Goal: Task Accomplishment & Management: Manage account settings

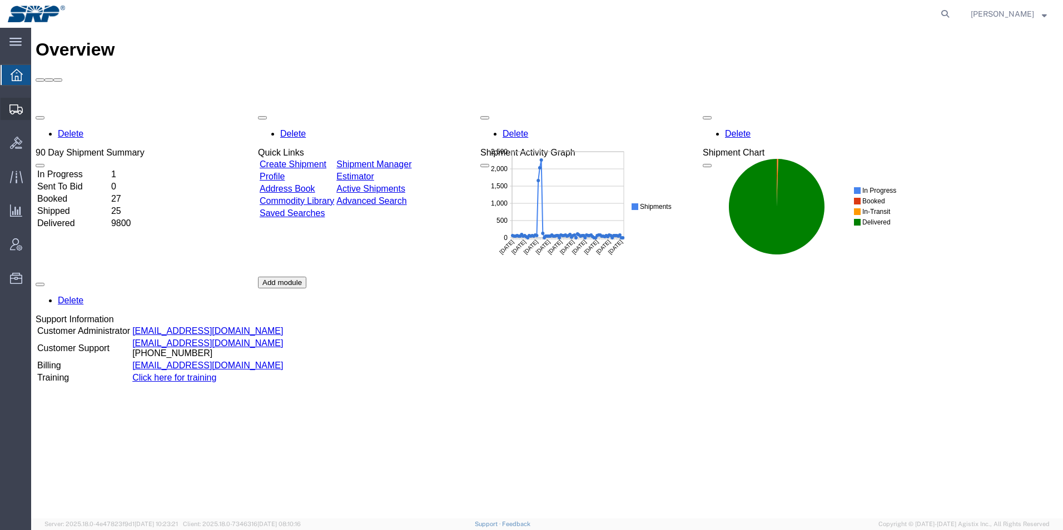
click at [12, 111] on icon at bounding box center [15, 109] width 13 height 10
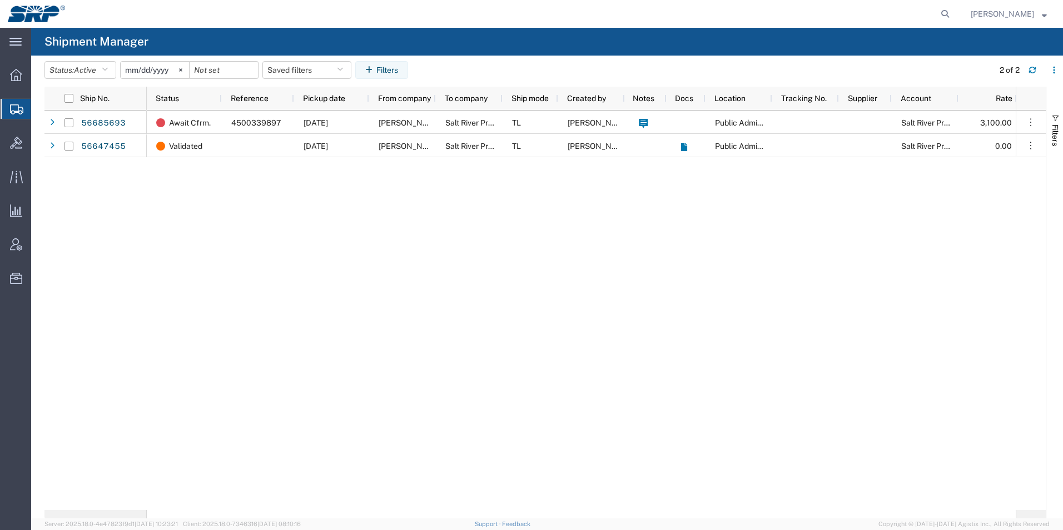
click at [237, 222] on div "Await Cfrm. 4500339897 [DATE] [PERSON_NAME] Inc Salt River Project TL [PERSON_N…" at bounding box center [581, 311] width 869 height 400
click at [11, 68] on div at bounding box center [16, 75] width 31 height 22
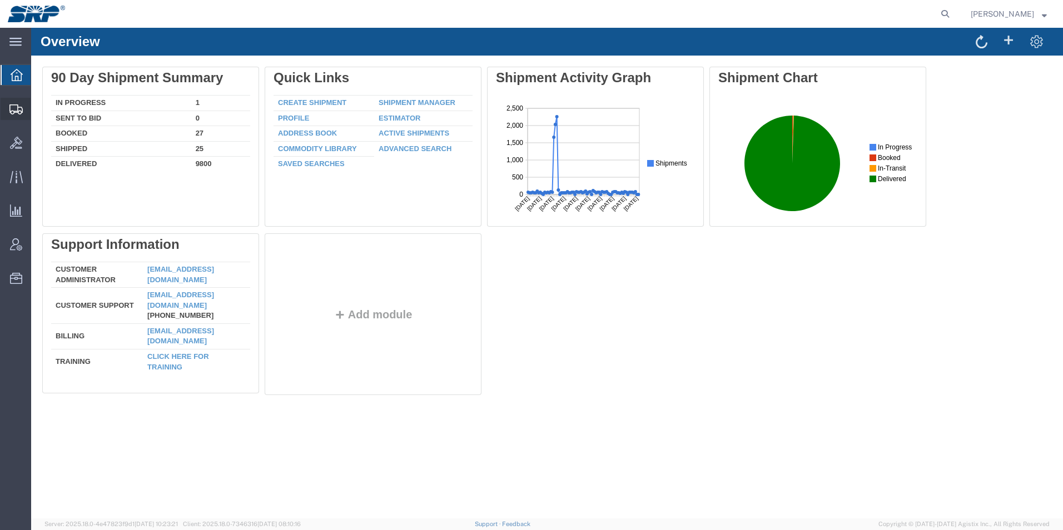
click at [10, 112] on icon at bounding box center [15, 109] width 13 height 10
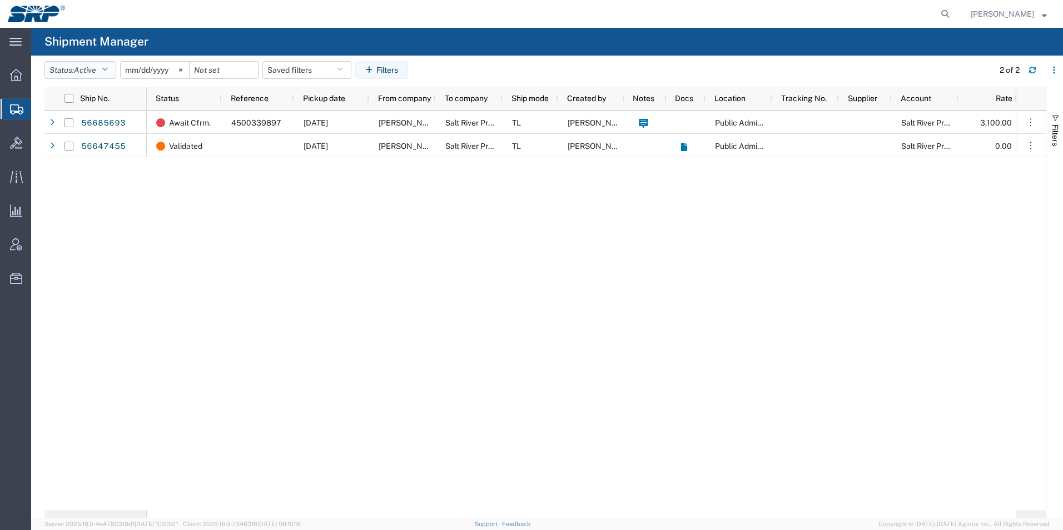
click at [108, 71] on icon "button" at bounding box center [105, 70] width 6 height 8
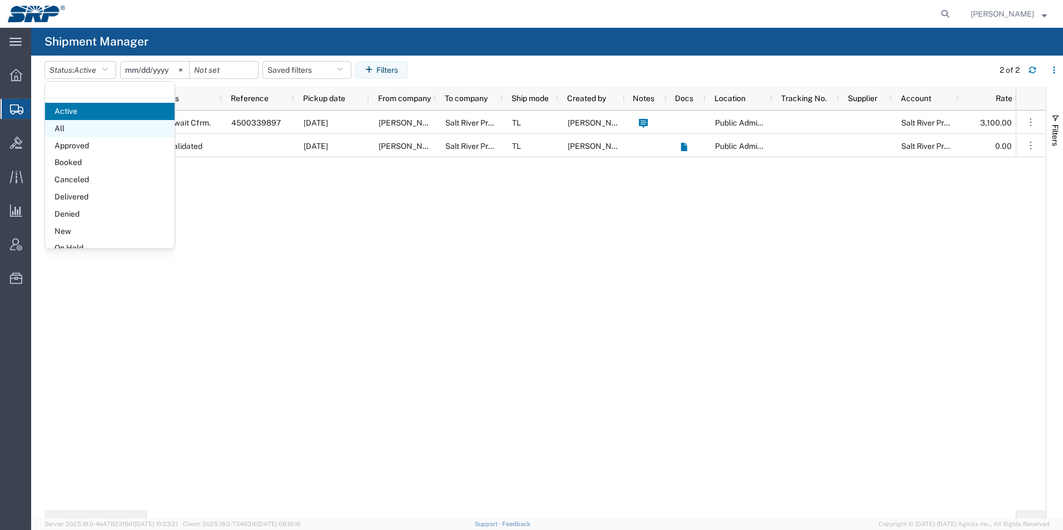
click at [83, 129] on span "All" at bounding box center [109, 128] width 129 height 17
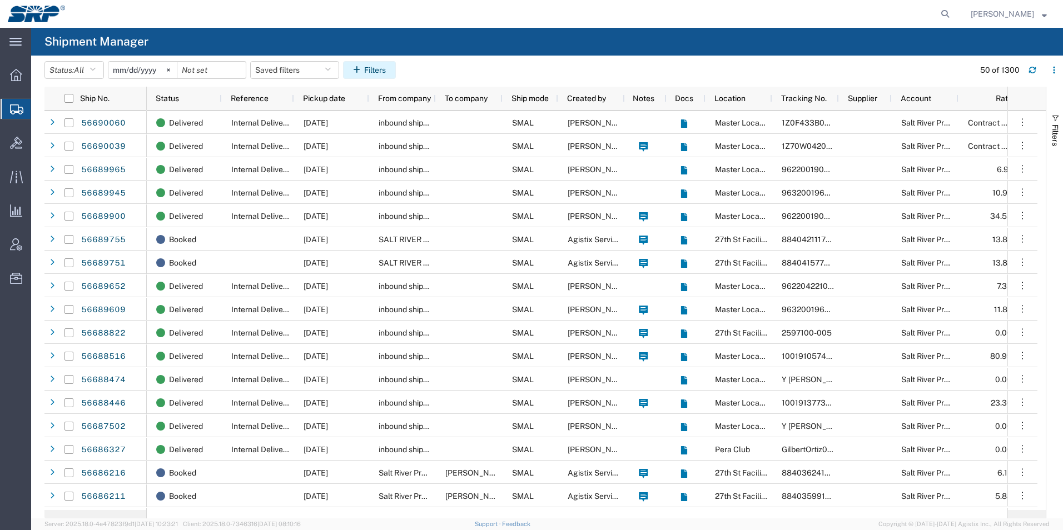
click at [387, 68] on button "Filters" at bounding box center [369, 70] width 53 height 18
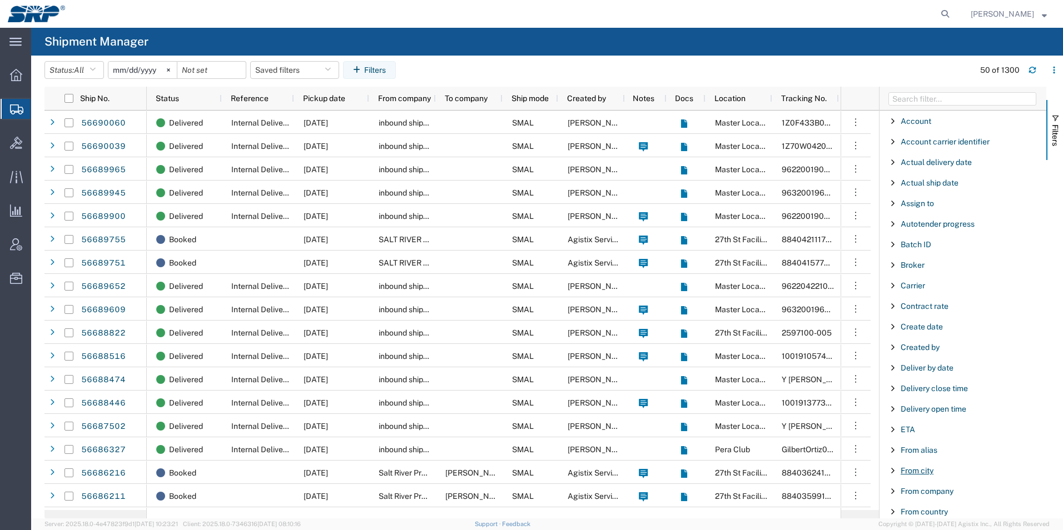
click at [921, 469] on span "From city" at bounding box center [916, 470] width 33 height 9
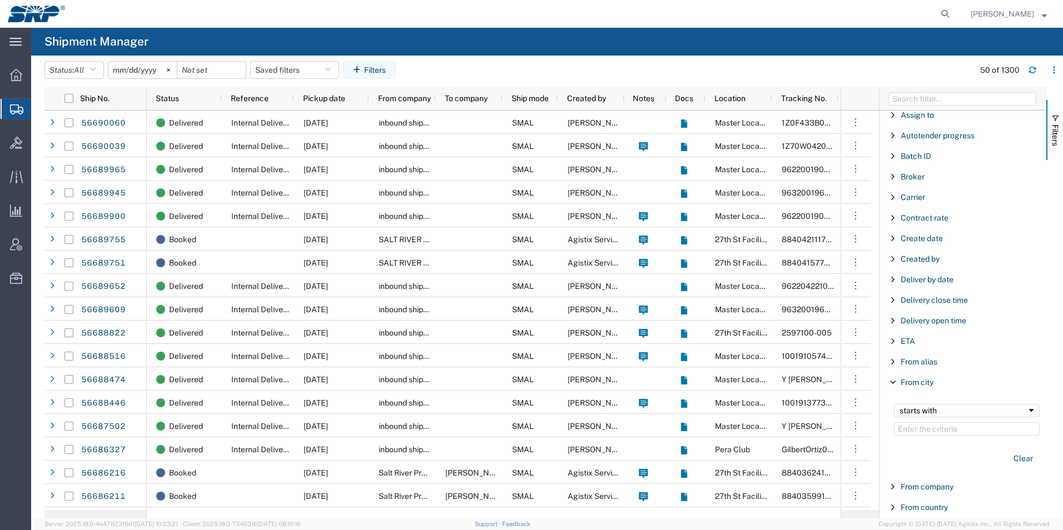
scroll to position [111, 0]
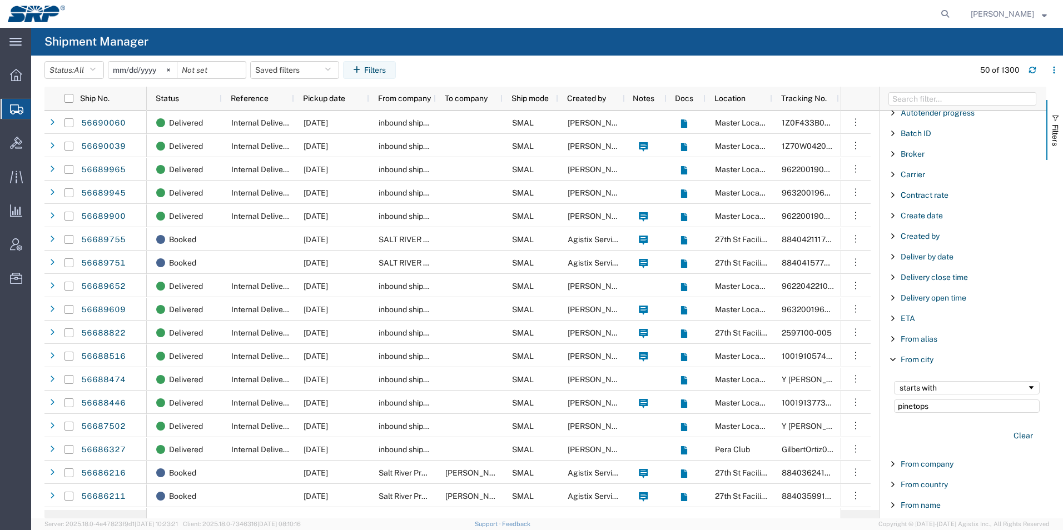
type input "pinetops"
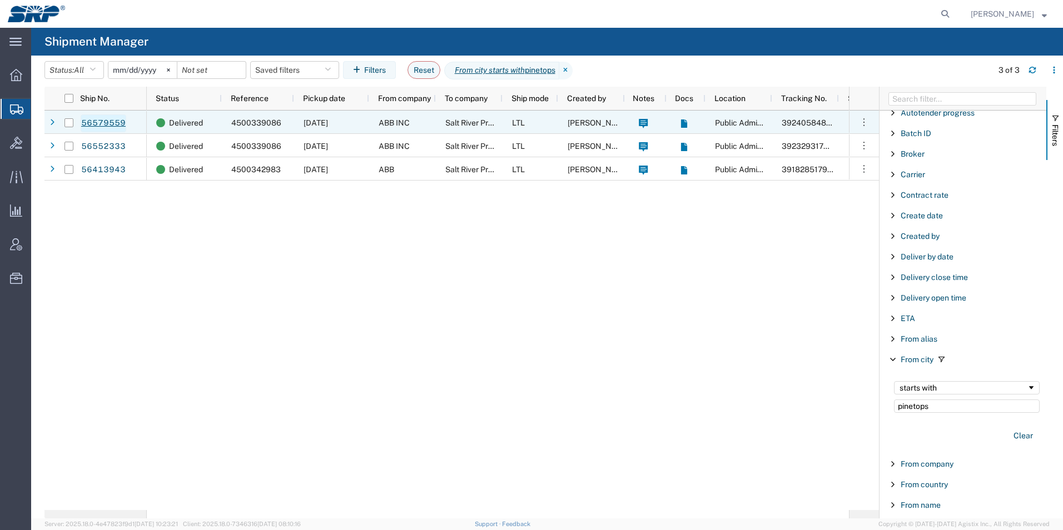
click at [98, 123] on link "56579559" at bounding box center [104, 123] width 46 height 18
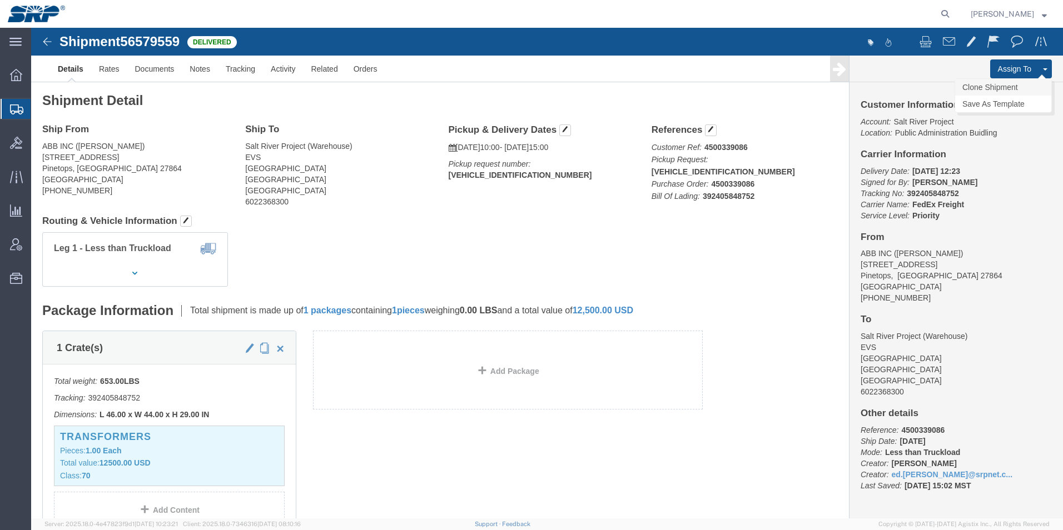
click link "Clone Shipment"
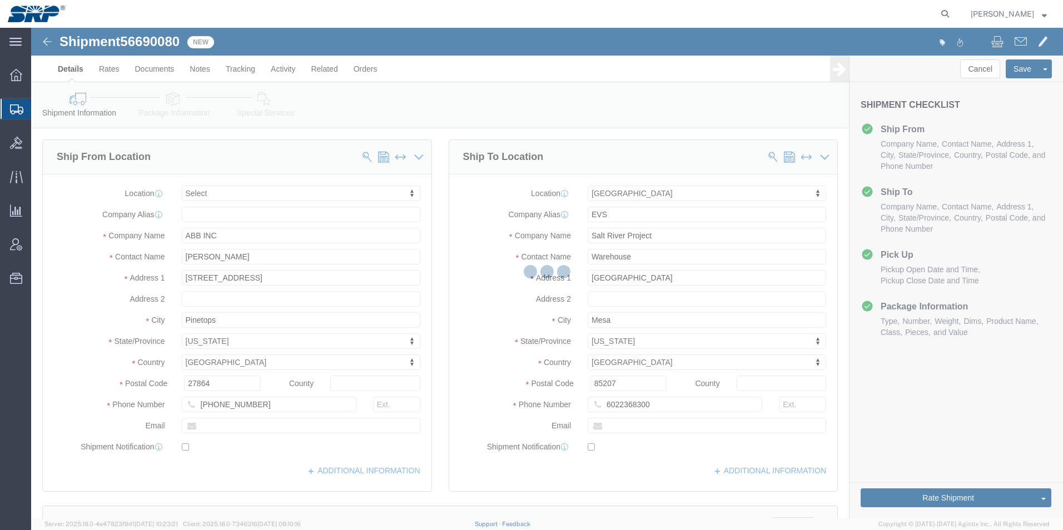
select select
select select "54819"
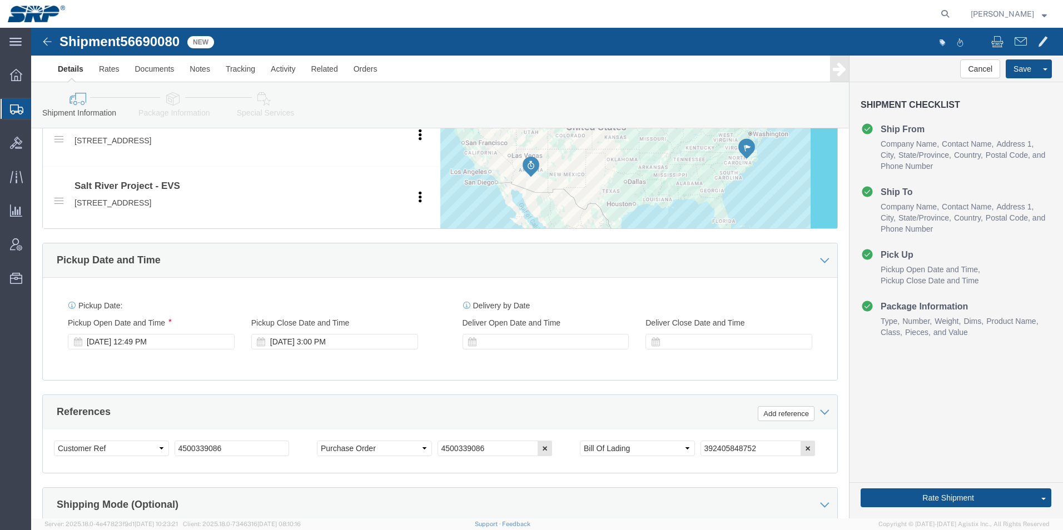
scroll to position [445, 0]
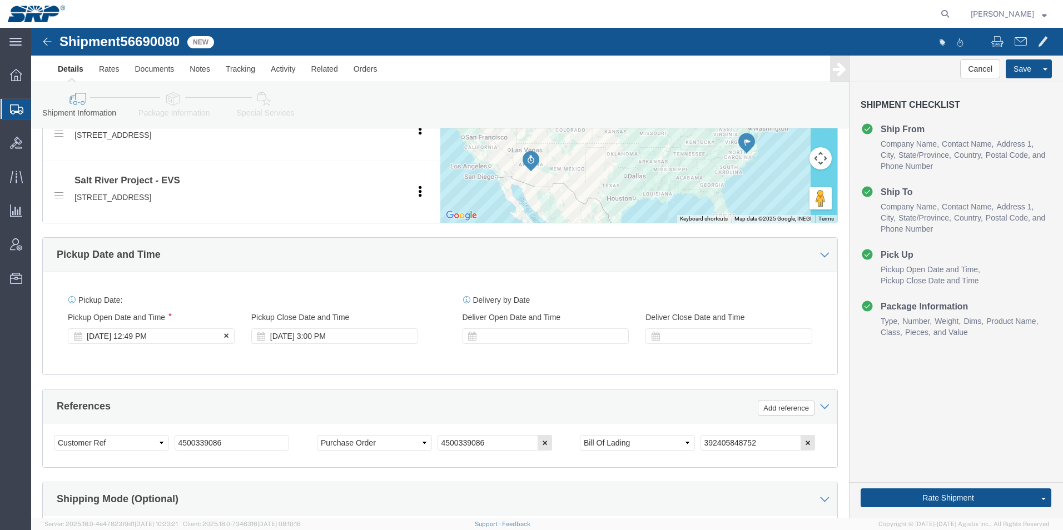
click div "[DATE] 12:49 PM"
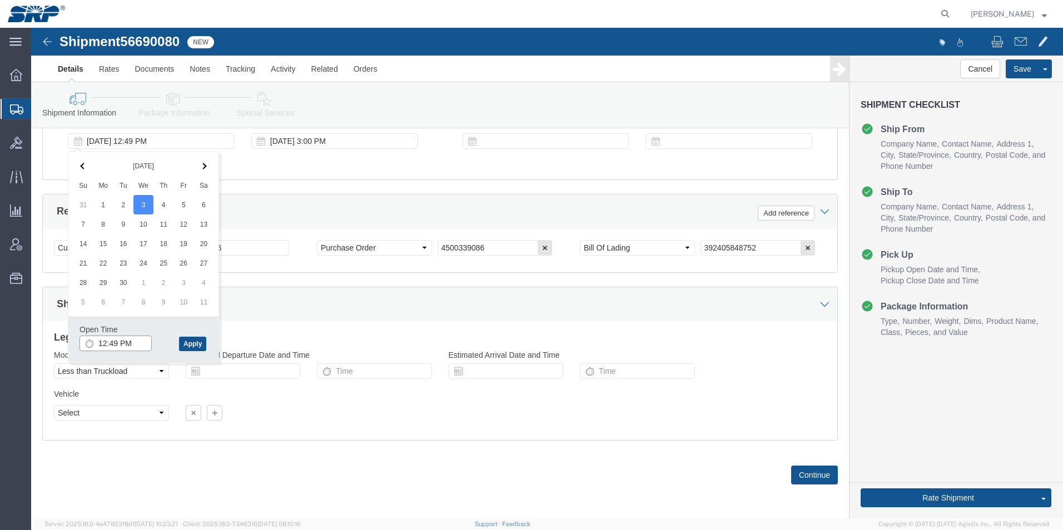
click input "12:49 PM"
type input "10:00 AM"
click button "Apply"
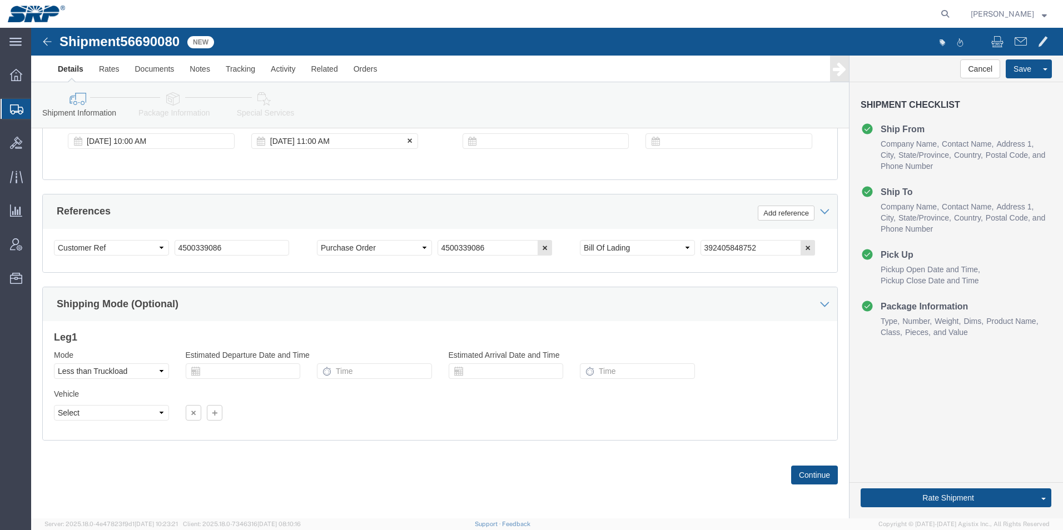
click div "[DATE] 11:00 AM"
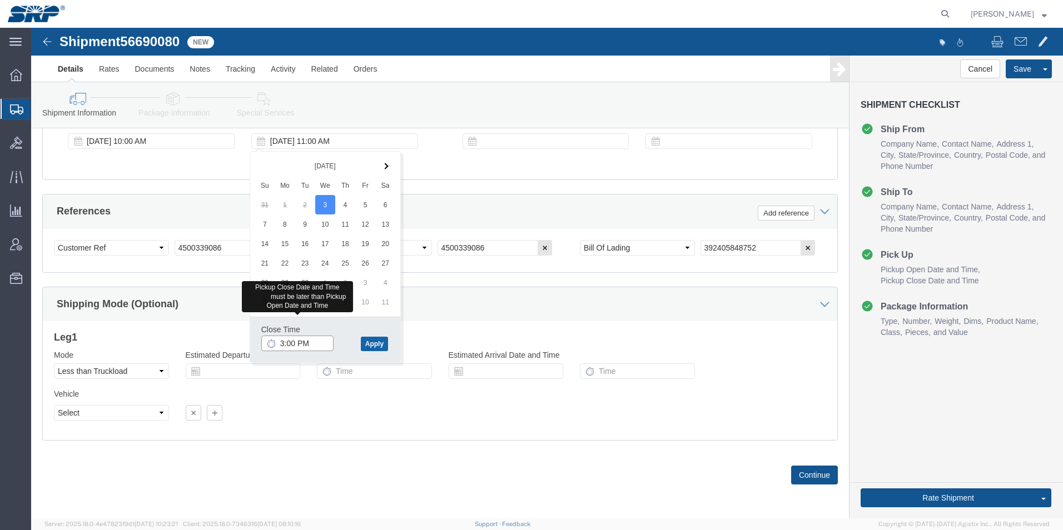
type input "3:00 PM"
click button "Apply"
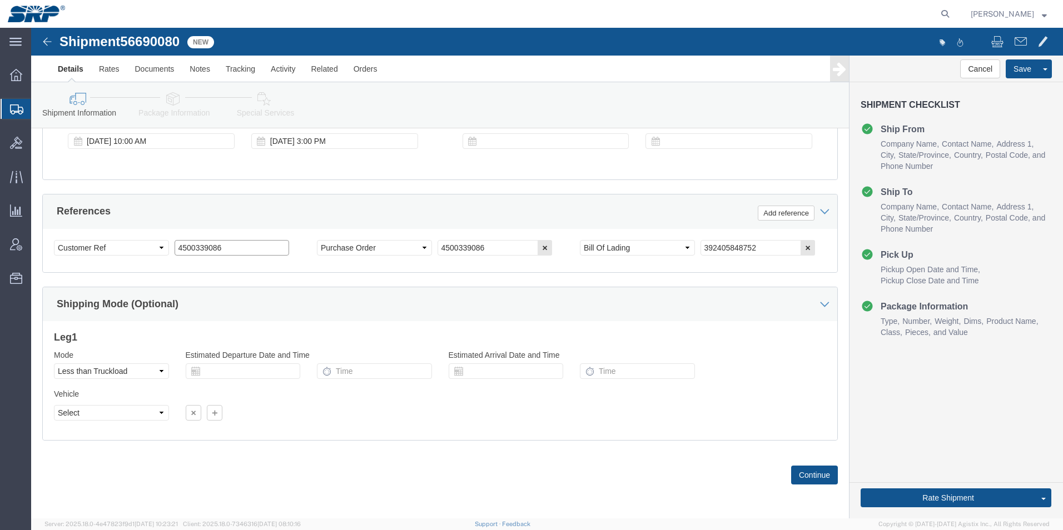
click input "4500339086"
type input "4500339088"
click icon "button"
click input "4500339086"
type input "4500339088"
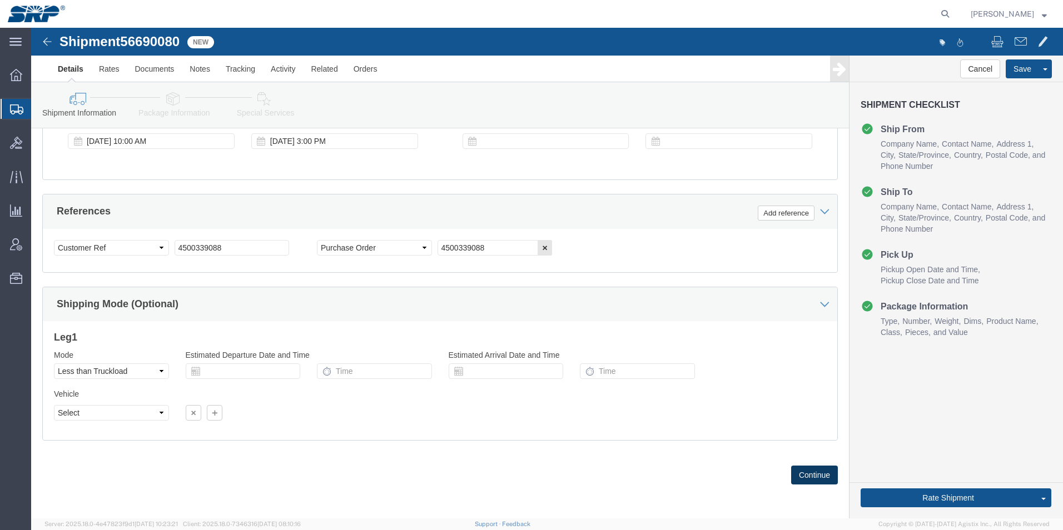
click button "Continue"
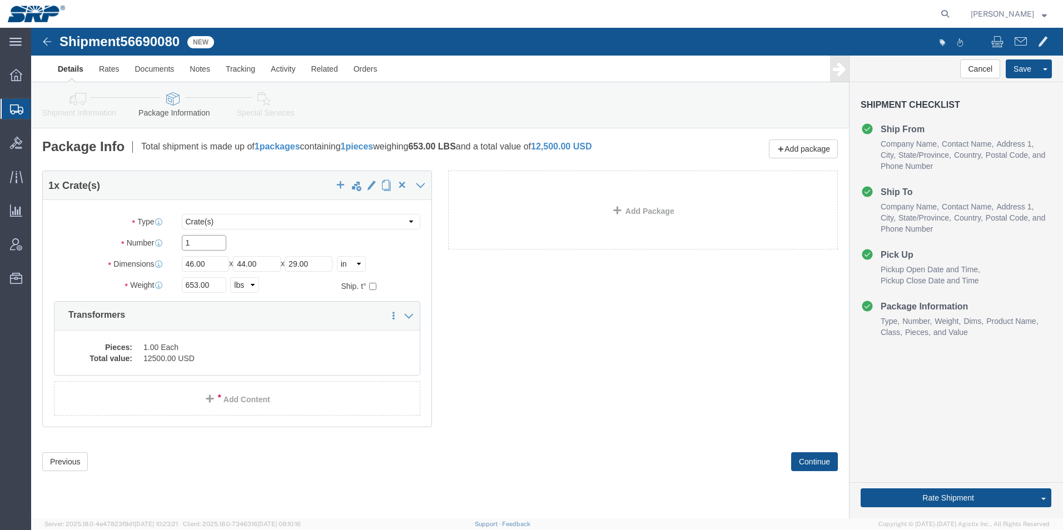
drag, startPoint x: 124, startPoint y: 215, endPoint x: 90, endPoint y: 215, distance: 33.9
click div "Number 1"
type input "2"
drag, startPoint x: 180, startPoint y: 252, endPoint x: 79, endPoint y: 263, distance: 101.8
click div "Weight 653.00 Select kgs lbs Ship. t°"
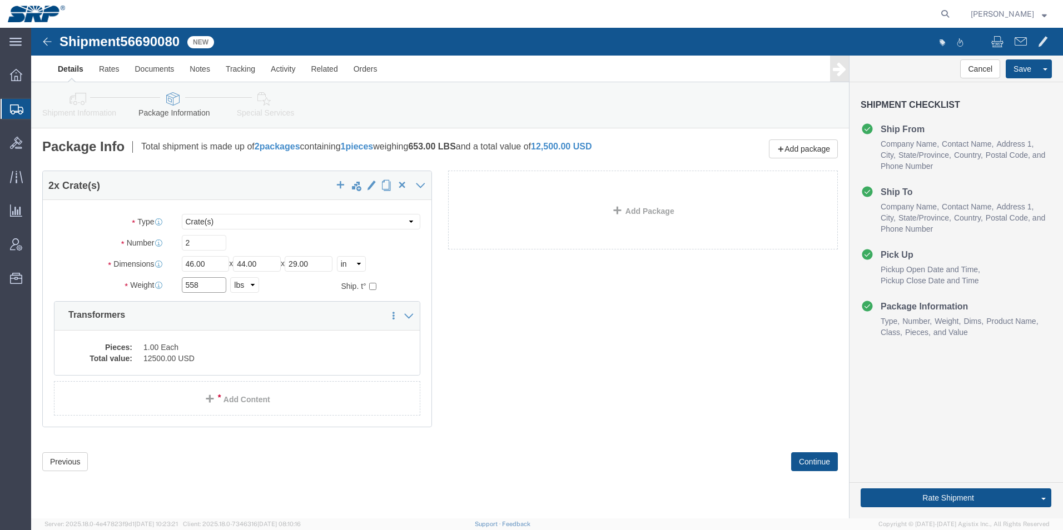
type input "558"
drag, startPoint x: 181, startPoint y: 238, endPoint x: 100, endPoint y: 237, distance: 80.6
click div "Dimensions Length 46.00 x Width 44.00 x Height 29.00 Select cm ft in"
type input "33"
type input "35"
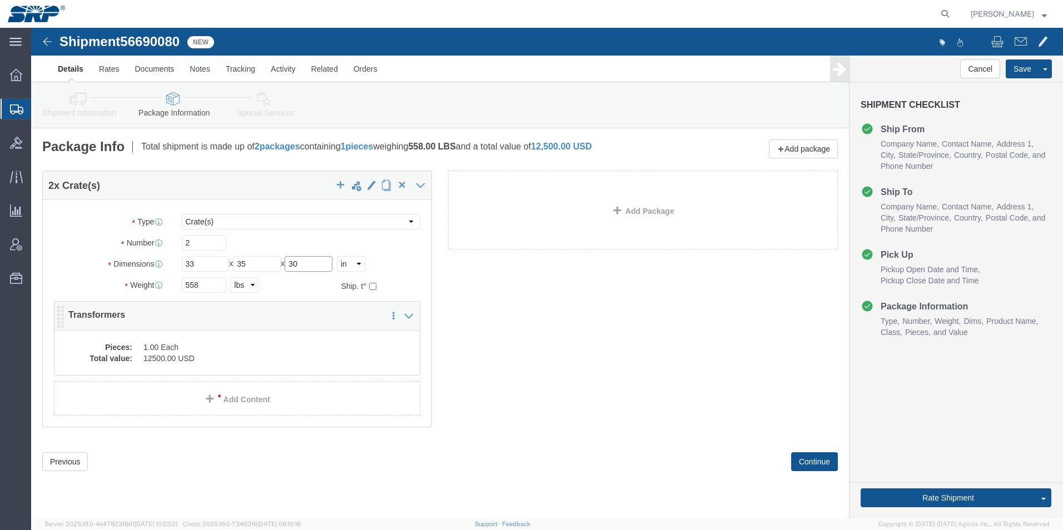
type input "30"
click div "2 x Crate(s) Package Type Select Bale(s) Basket(s) Bolt(s) Bottle(s) Buckets Bu…"
click dd "1.00 Each"
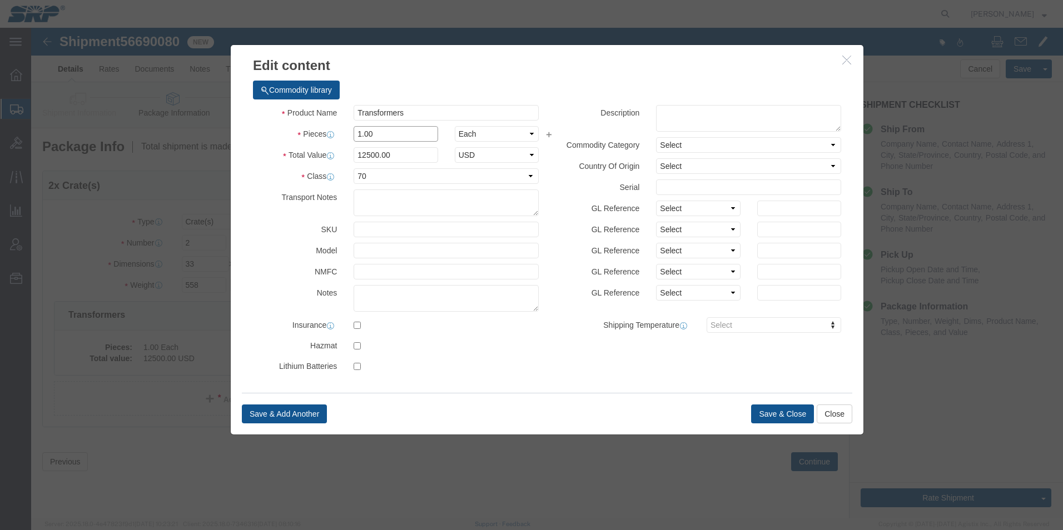
drag, startPoint x: 351, startPoint y: 105, endPoint x: 261, endPoint y: 101, distance: 90.1
click div "Pieces 1.00 Select Bag Barrels 100Board Feet Bottle Box Blister Pack Carats Can…"
type input "2"
type input "25000"
click button "Save & Close"
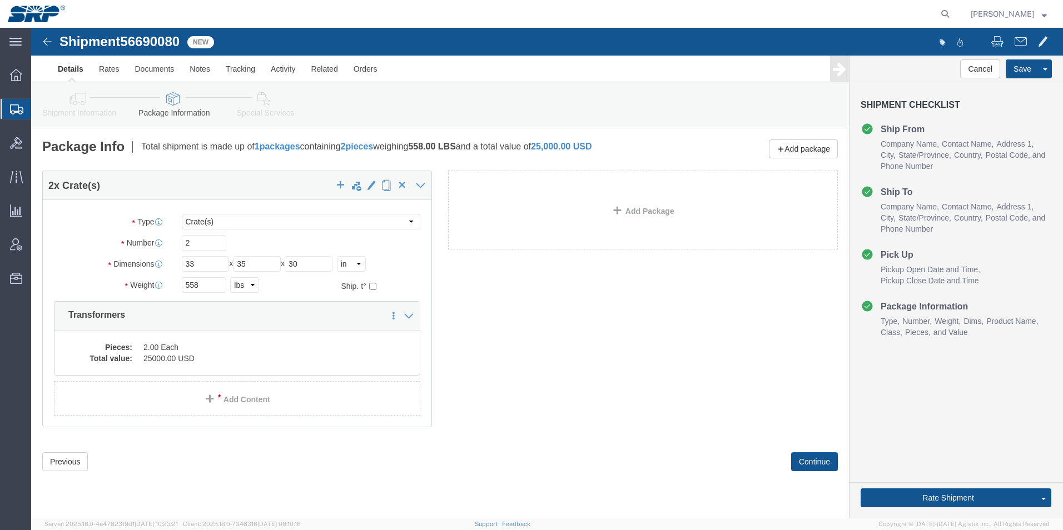
click icon
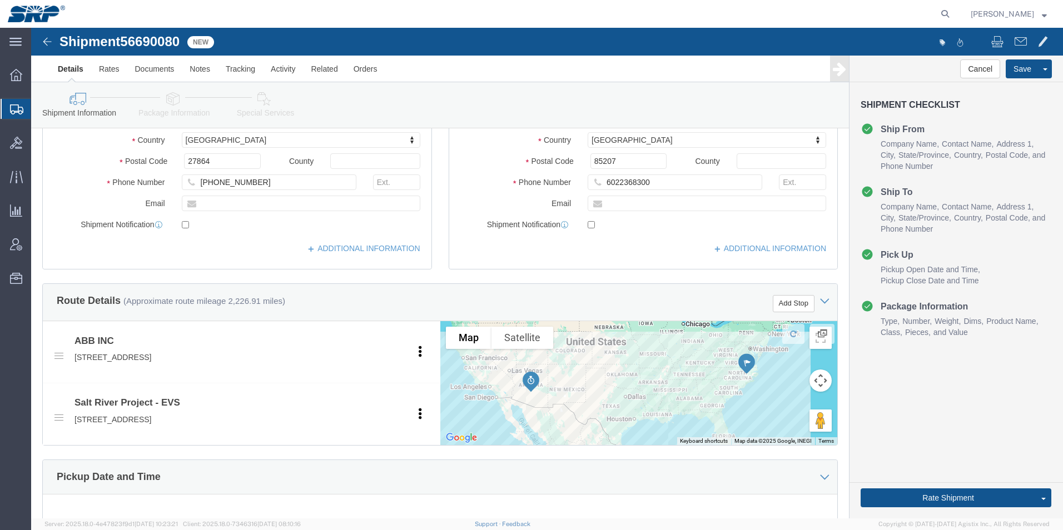
scroll to position [389, 0]
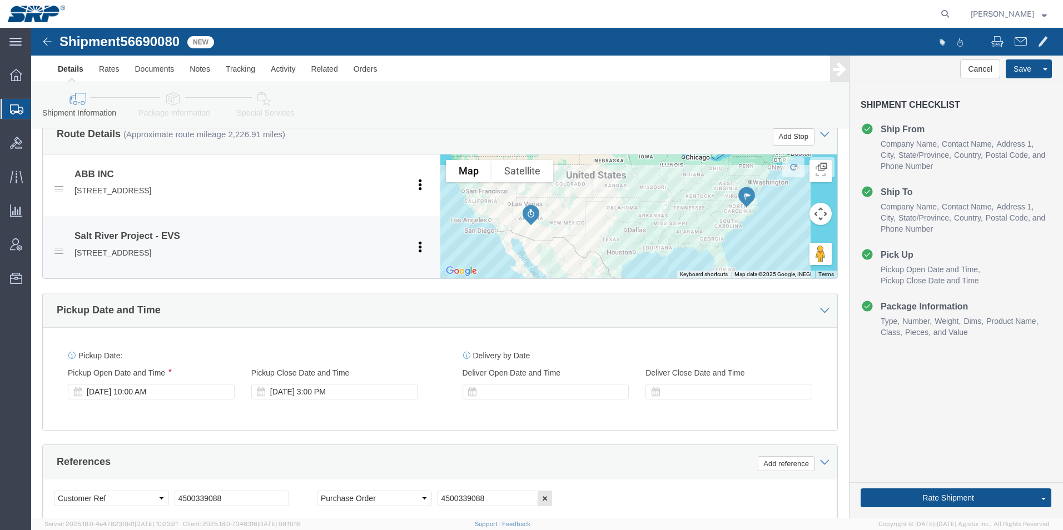
drag, startPoint x: 248, startPoint y: 223, endPoint x: 259, endPoint y: 223, distance: 10.6
click p "[STREET_ADDRESS]"
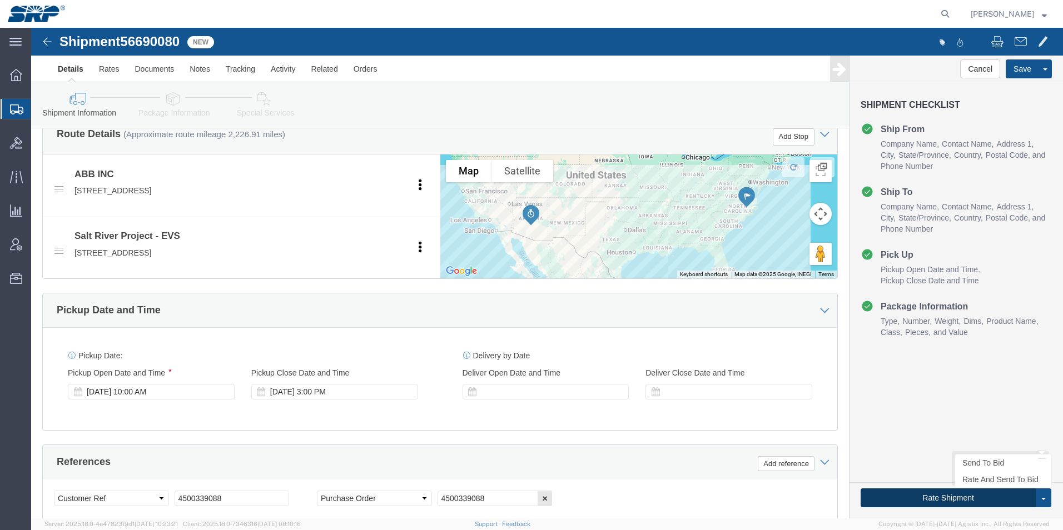
click button "Rate Shipment"
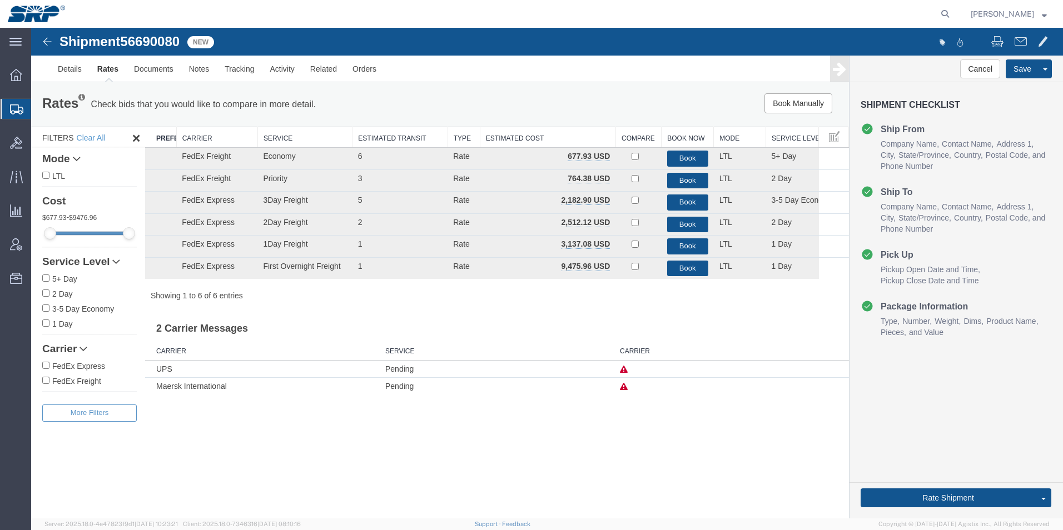
scroll to position [0, 0]
click at [683, 181] on button "Book" at bounding box center [687, 181] width 41 height 16
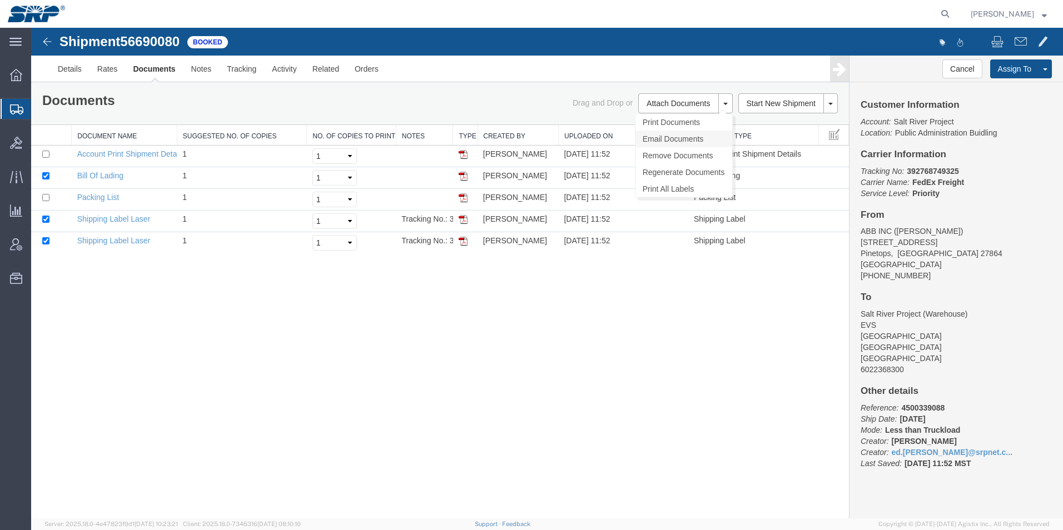
click at [661, 135] on link "Email Documents" at bounding box center [683, 139] width 97 height 17
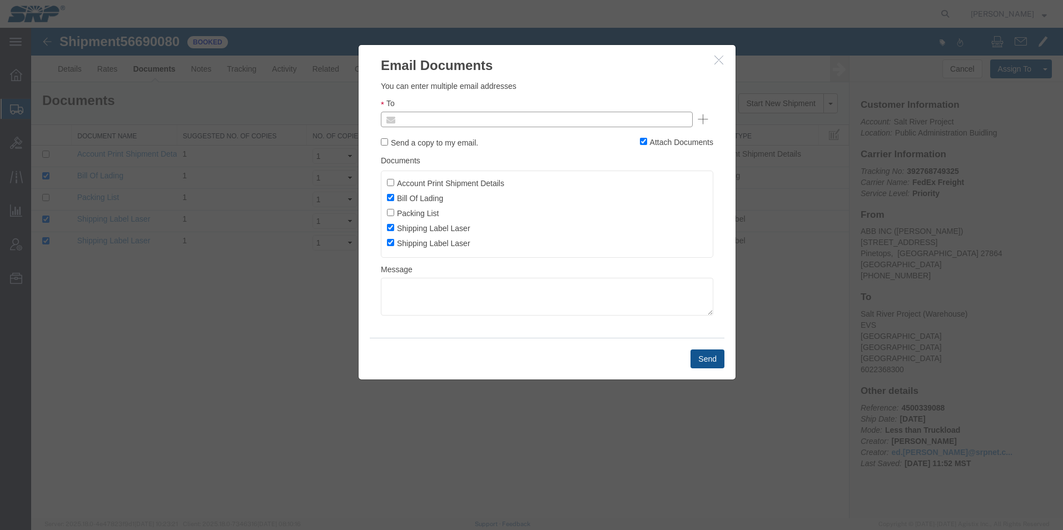
click at [505, 122] on input "text" at bounding box center [461, 119] width 130 height 14
type input "ed.s"
type input "[EMAIL_ADDRESS][PERSON_NAME][DOMAIN_NAME]"
click at [710, 356] on button "Send" at bounding box center [707, 359] width 34 height 19
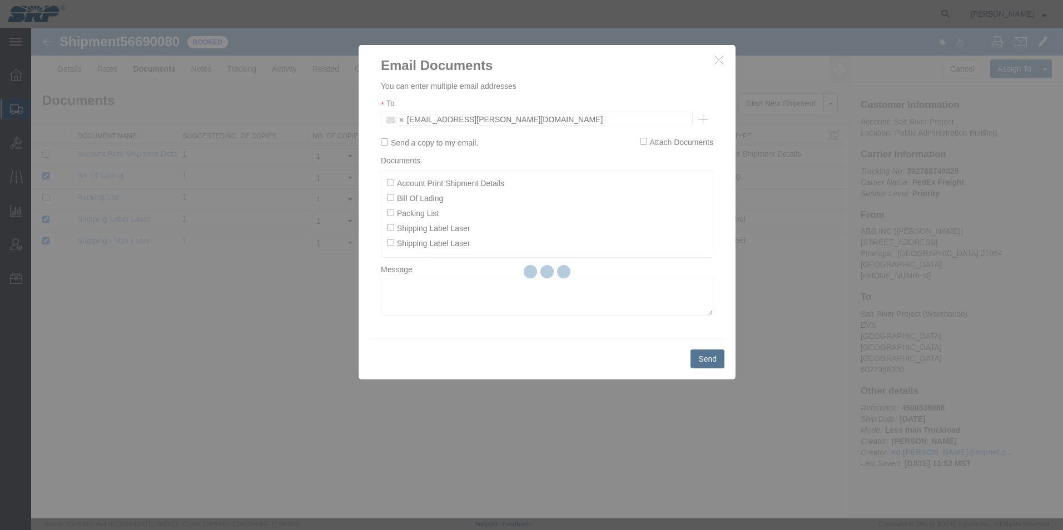
checkbox input "false"
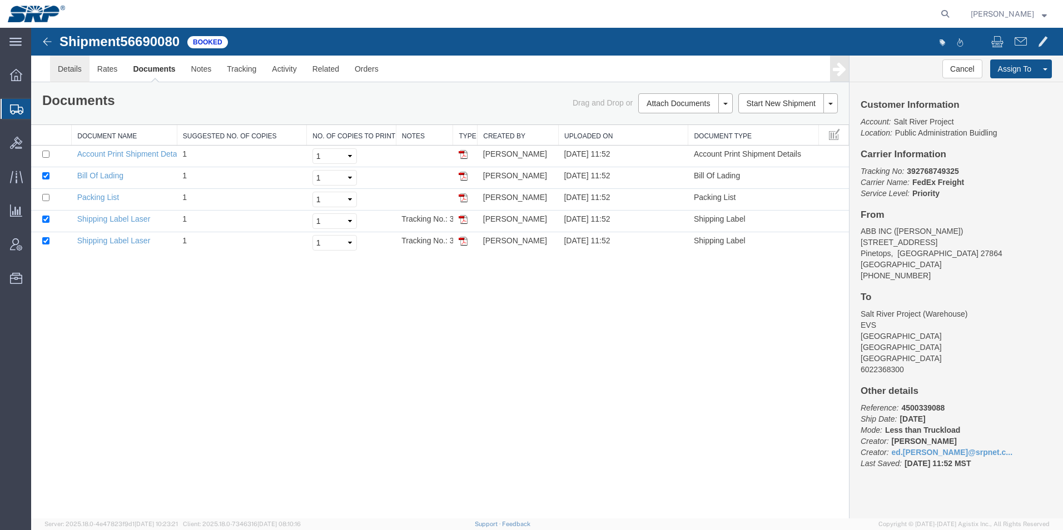
click at [74, 73] on link "Details" at bounding box center [69, 69] width 39 height 27
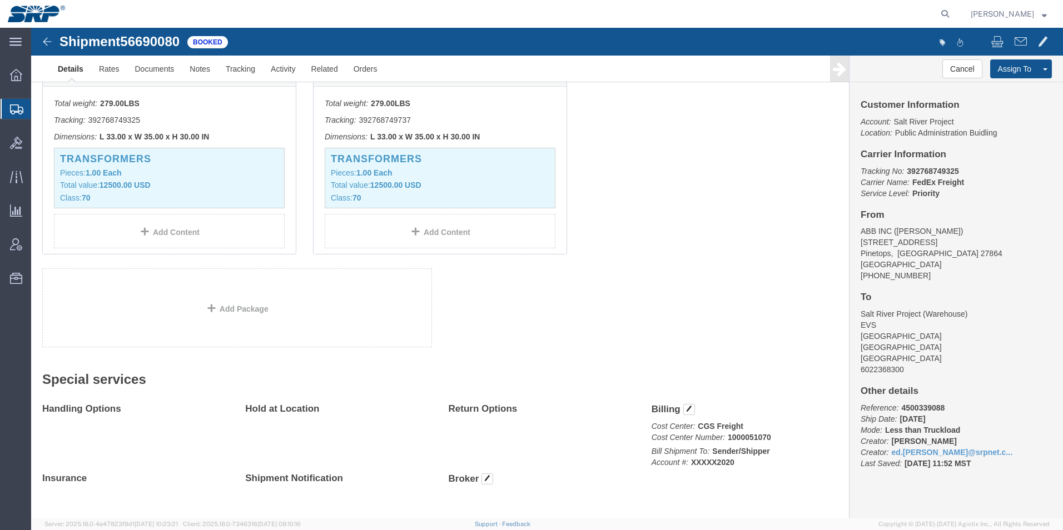
scroll to position [556, 0]
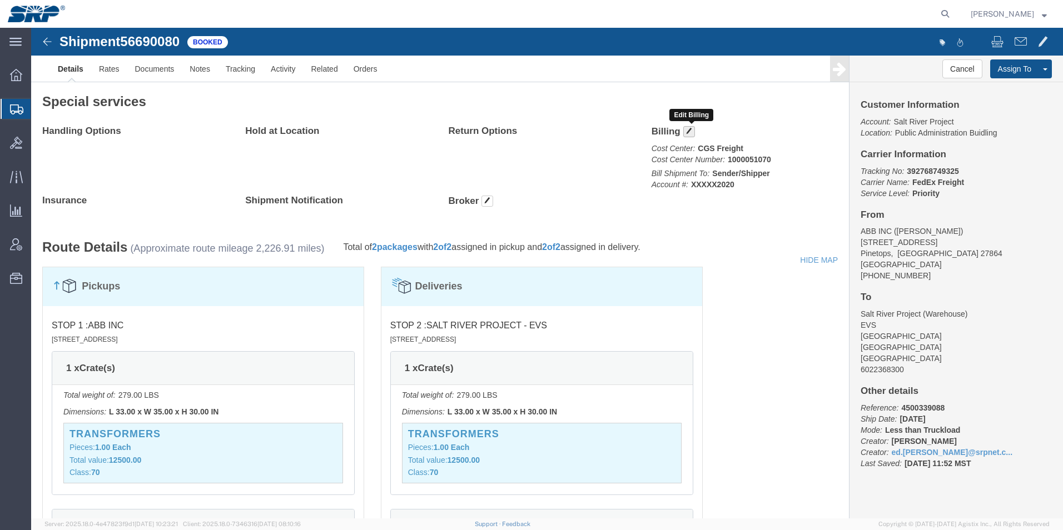
click span "button"
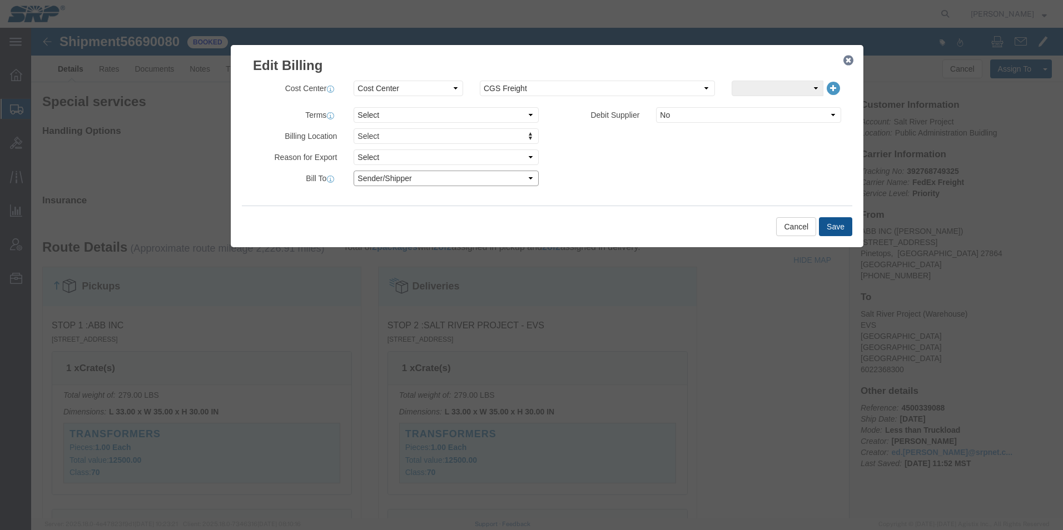
click select "Select Recipient Account Sender/Shipper Third Party Account"
select select "RCPN"
click select "Select Recipient Account Sender/Shipper Third Party Account"
type input "Salt River Project"
type input "[GEOGRAPHIC_DATA]"
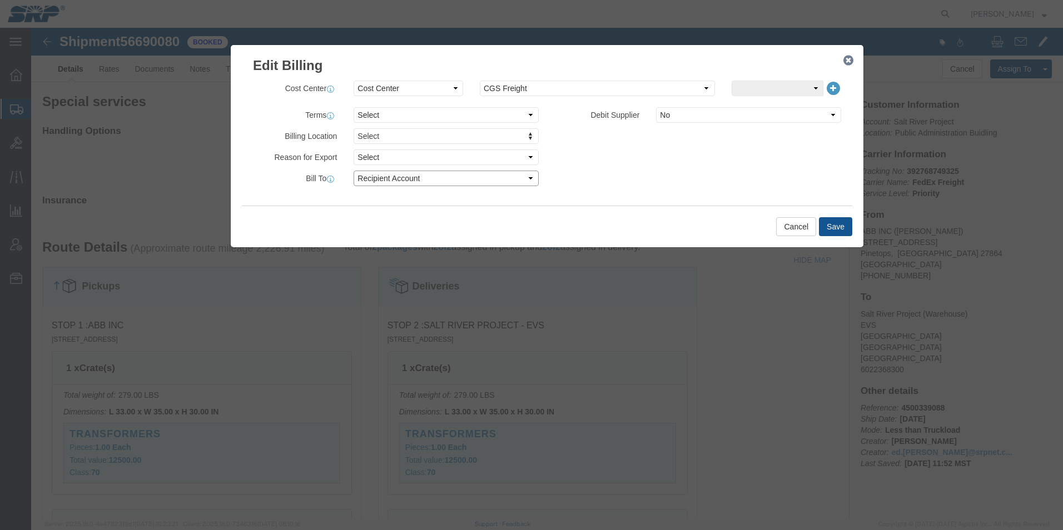
select select "US"
select select "AZ"
type input "6022368300"
type input "Warehouse"
type input "Mesa"
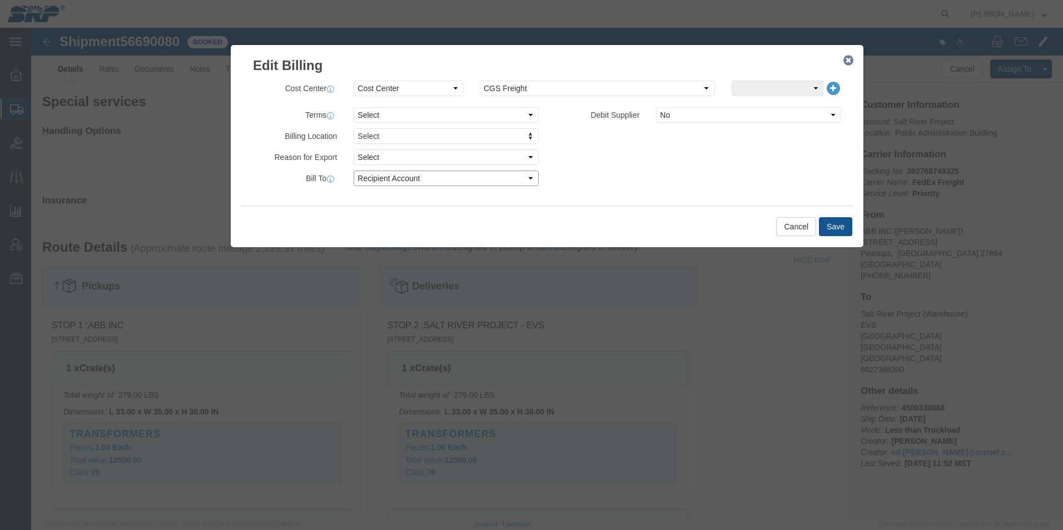
type input "85207"
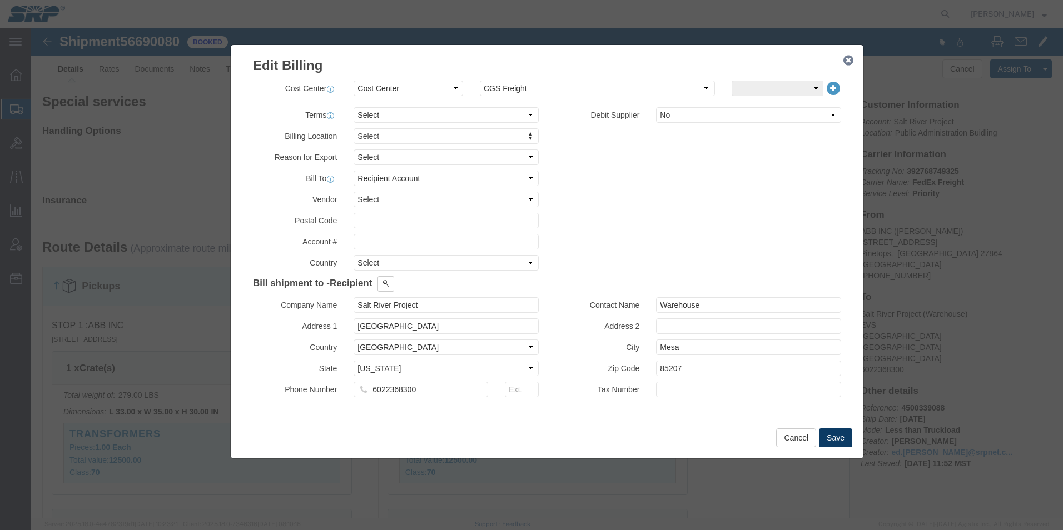
click button "Save"
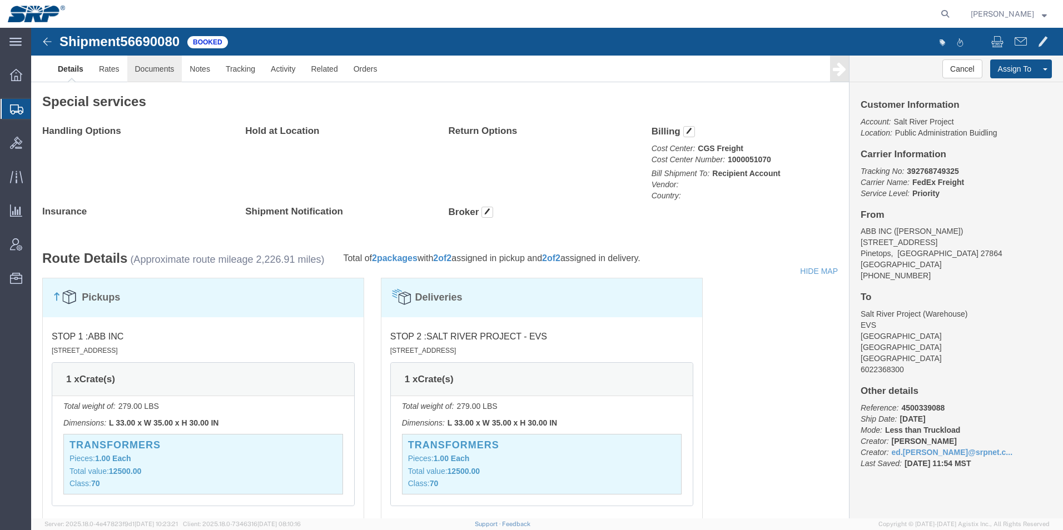
click link "Documents"
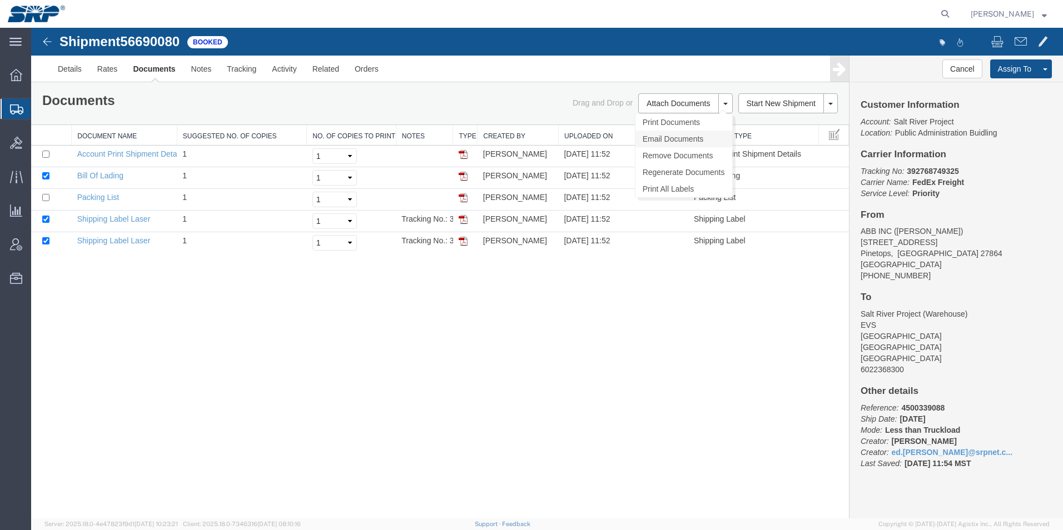
click at [663, 138] on link "Email Documents" at bounding box center [683, 139] width 97 height 17
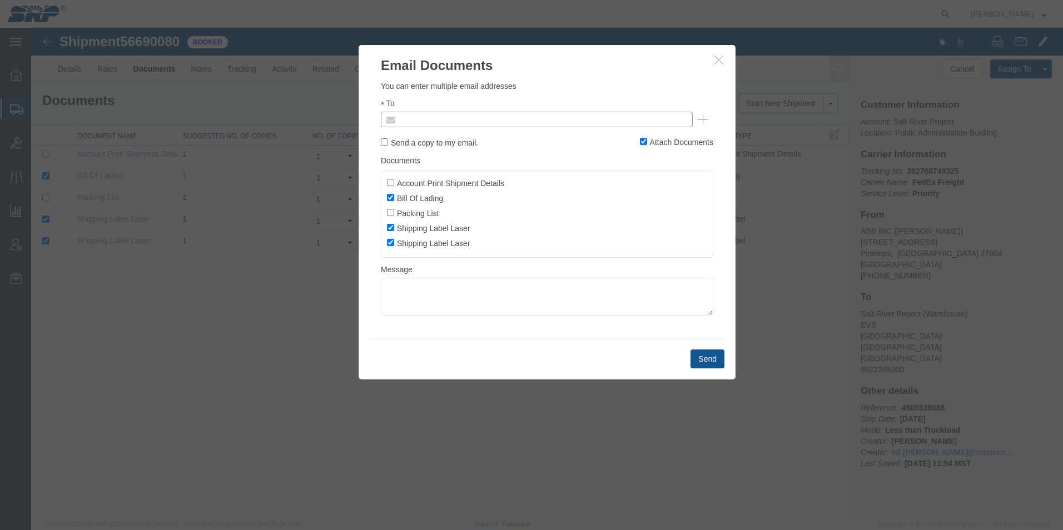
click at [518, 119] on input "text" at bounding box center [461, 119] width 130 height 14
type input "ed.s"
type input "[EMAIL_ADDRESS][PERSON_NAME][DOMAIN_NAME]"
click at [722, 368] on button "Send" at bounding box center [707, 359] width 34 height 19
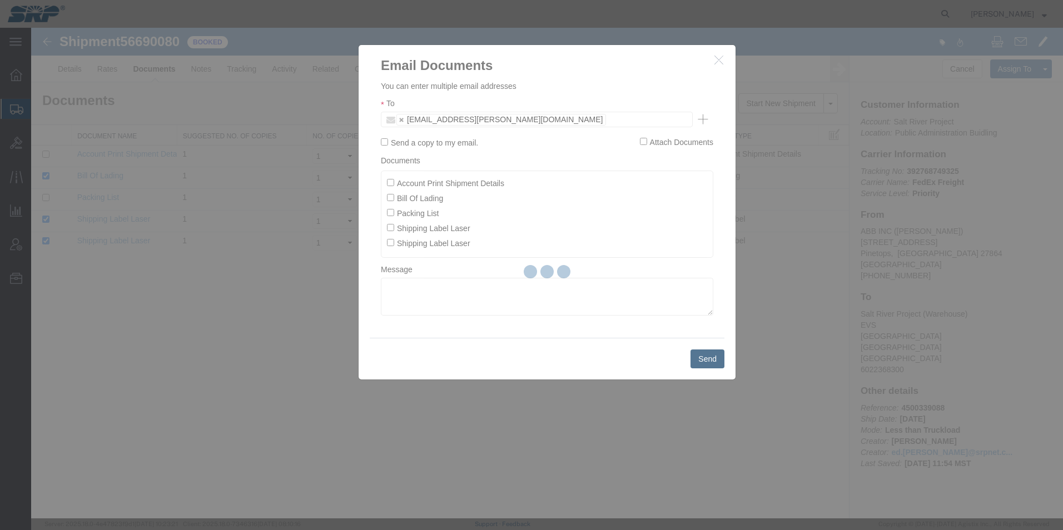
checkbox input "false"
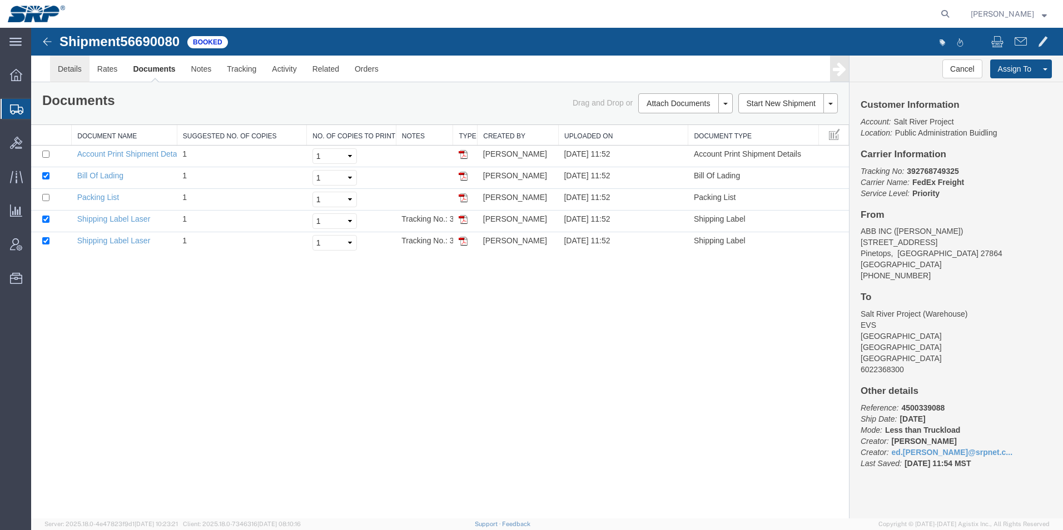
click at [59, 64] on link "Details" at bounding box center [69, 69] width 39 height 27
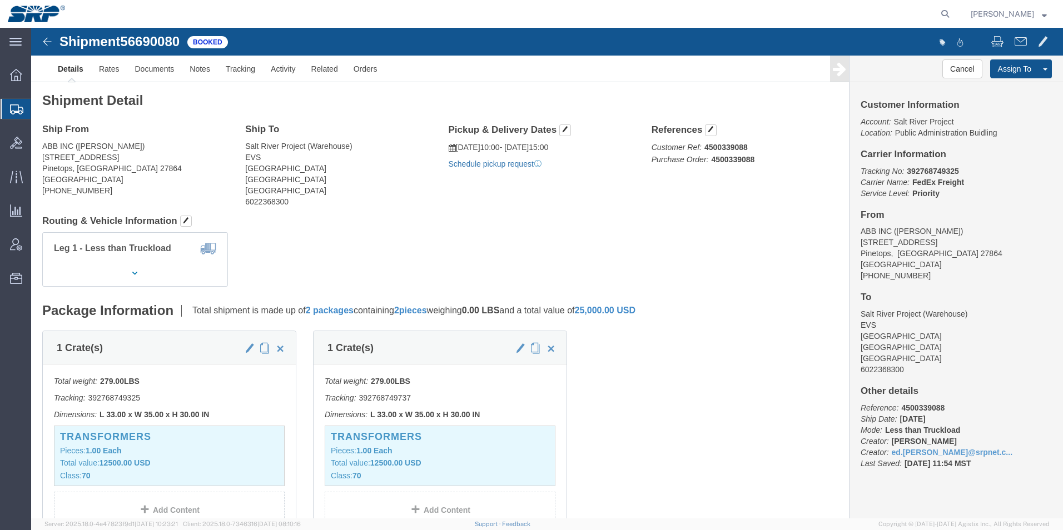
click link "Schedule pickup request"
click at [12, 109] on icon at bounding box center [16, 109] width 13 height 10
